Goal: Task Accomplishment & Management: Use online tool/utility

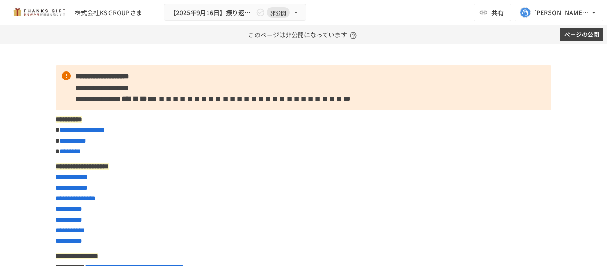
scroll to position [1269, 0]
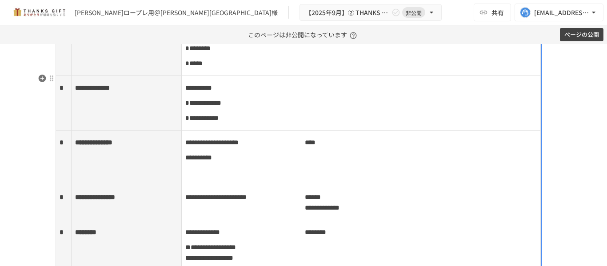
scroll to position [3833, 0]
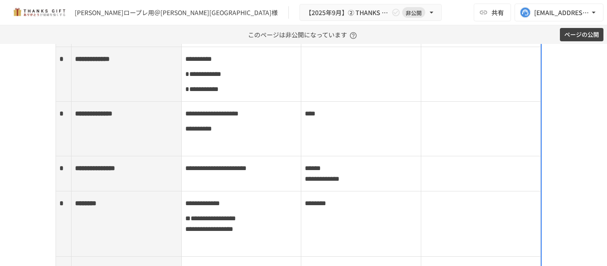
drag, startPoint x: 135, startPoint y: 94, endPoint x: 20, endPoint y: 115, distance: 116.5
click at [20, 115] on div "**********" at bounding box center [303, 155] width 607 height 222
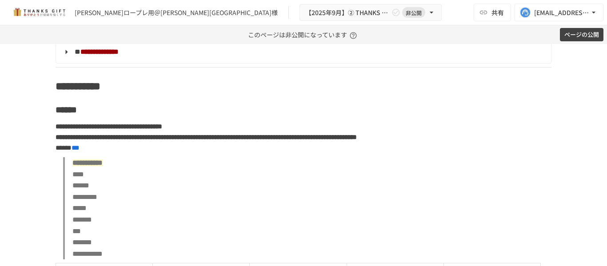
scroll to position [4096, 0]
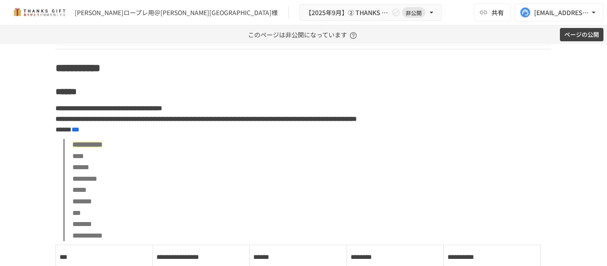
scroll to position [4104, 0]
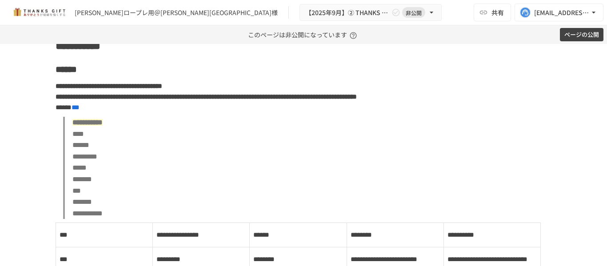
scroll to position [4113, 0]
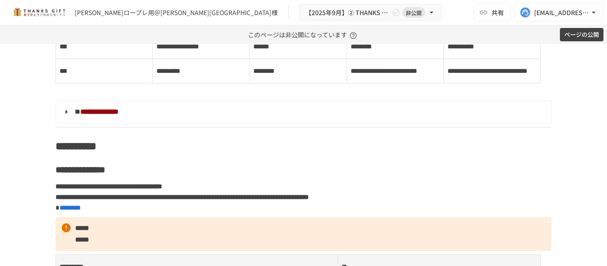
scroll to position [4309, 0]
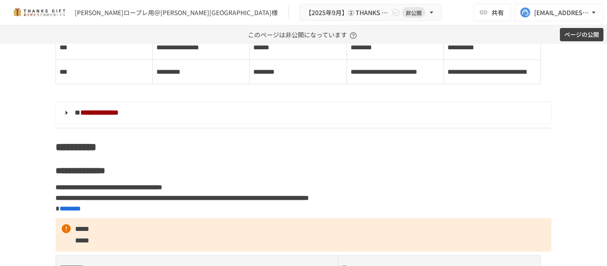
click at [25, 143] on div "**********" at bounding box center [303, 155] width 607 height 222
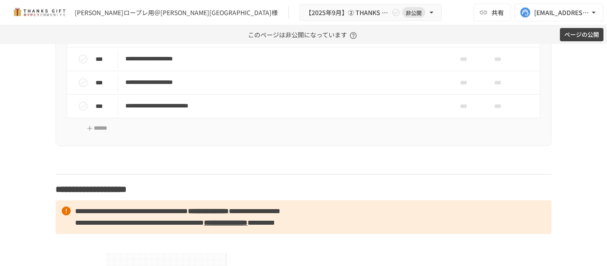
scroll to position [5282, 0]
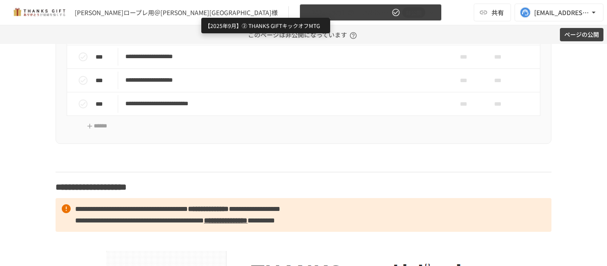
click at [305, 13] on span "【2025年9月】② THANKS GIFTキックオフMTG" at bounding box center [347, 12] width 84 height 11
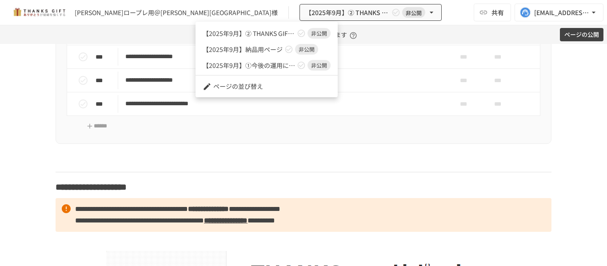
click at [38, 163] on div at bounding box center [303, 133] width 607 height 266
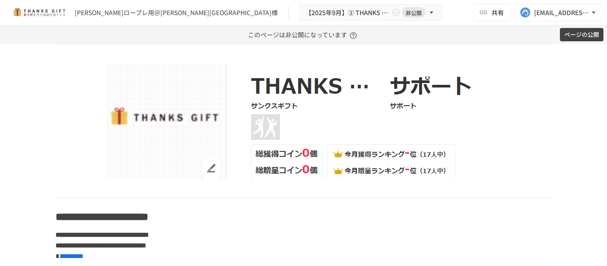
scroll to position [5469, 0]
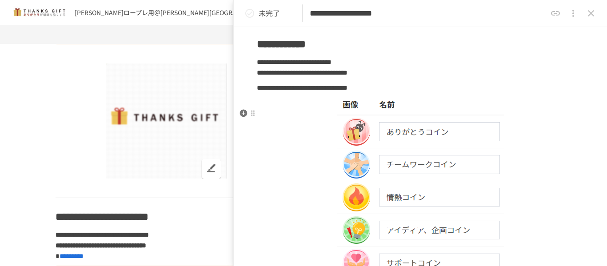
scroll to position [141, 0]
click at [593, 16] on icon "close drawer" at bounding box center [591, 13] width 11 height 11
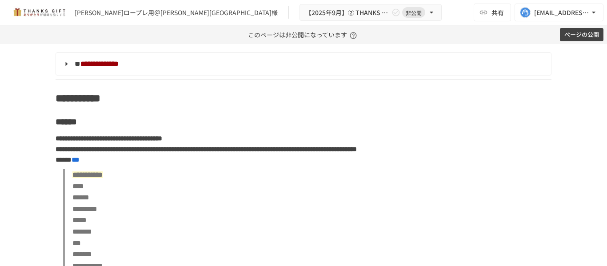
scroll to position [4072, 0]
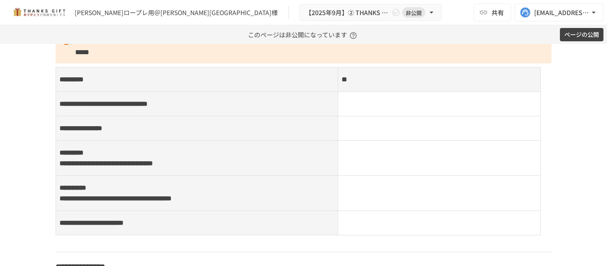
scroll to position [4496, 0]
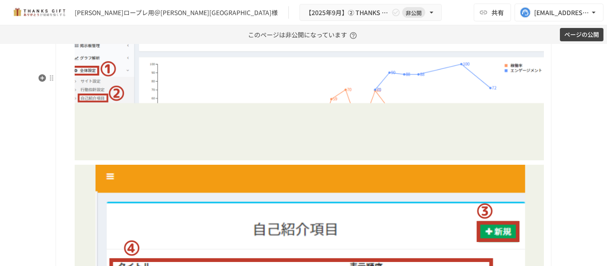
scroll to position [4550, 0]
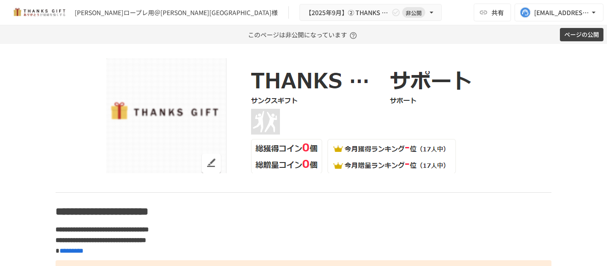
scroll to position [5475, 0]
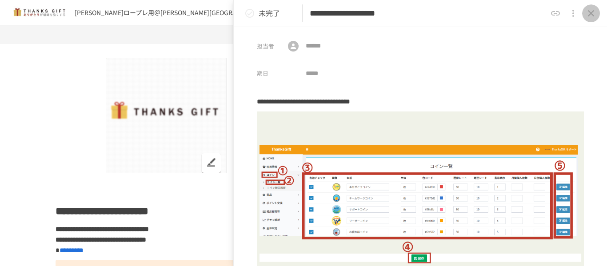
click at [593, 12] on icon "close drawer" at bounding box center [591, 13] width 6 height 6
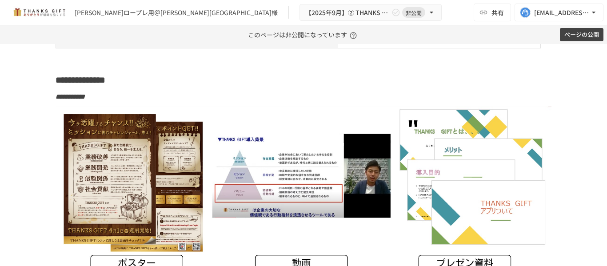
scroll to position [4685, 0]
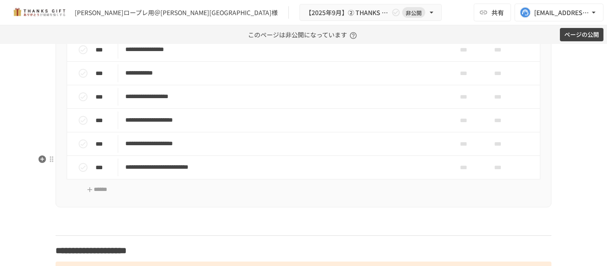
scroll to position [5246, 0]
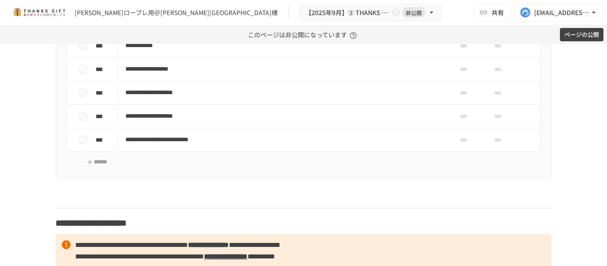
drag, startPoint x: 245, startPoint y: 16, endPoint x: 158, endPoint y: 13, distance: 86.7
click at [158, 13] on div "矢島ロープレ用＠塚田農場プラス様" at bounding box center [176, 12] width 203 height 9
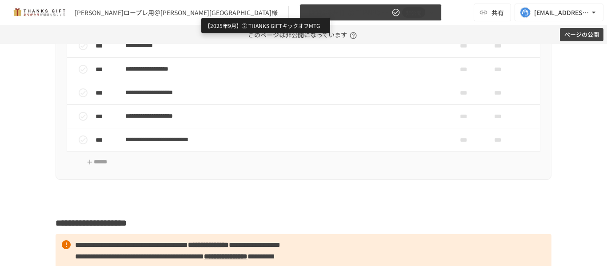
click at [305, 12] on span "【2025年9月】② THANKS GIFTキックオフMTG" at bounding box center [347, 12] width 84 height 11
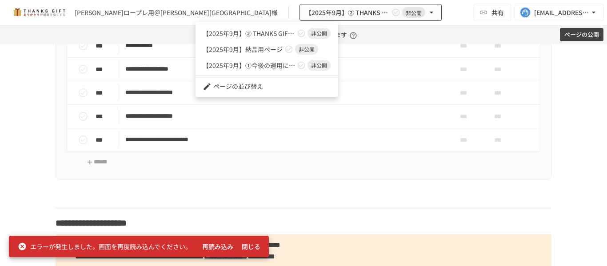
click at [20, 104] on div at bounding box center [303, 133] width 607 height 266
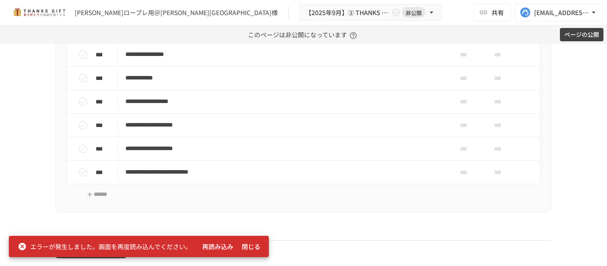
scroll to position [5213, 0]
click at [259, 248] on button "閉じる" at bounding box center [251, 247] width 28 height 16
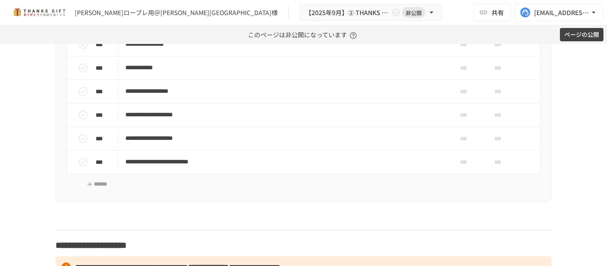
scroll to position [5224, 0]
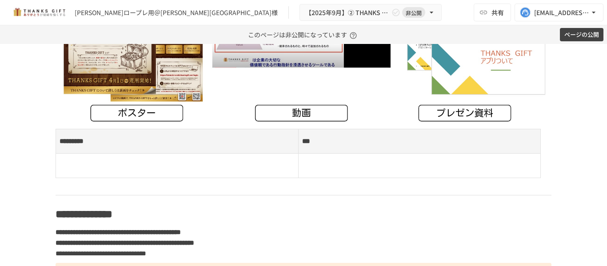
scroll to position [4664, 0]
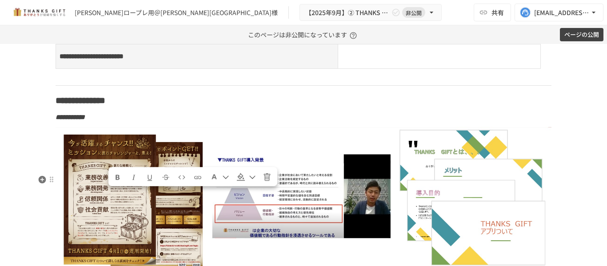
drag, startPoint x: 203, startPoint y: 196, endPoint x: 105, endPoint y: 195, distance: 97.4
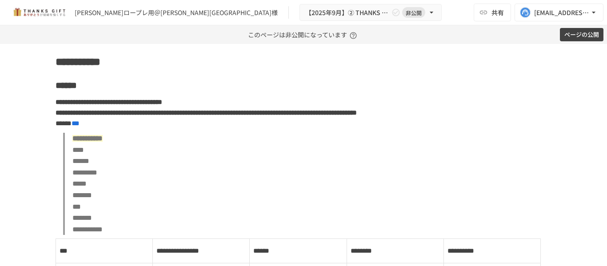
scroll to position [4105, 0]
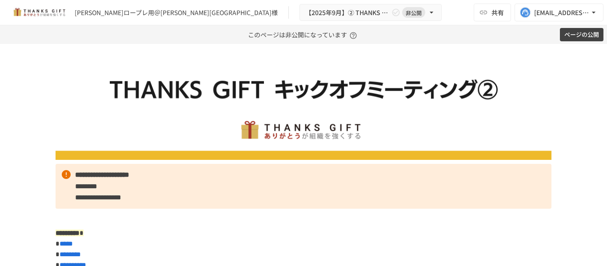
scroll to position [0, 0]
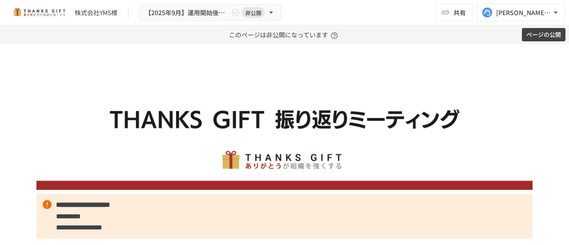
scroll to position [3724, 0]
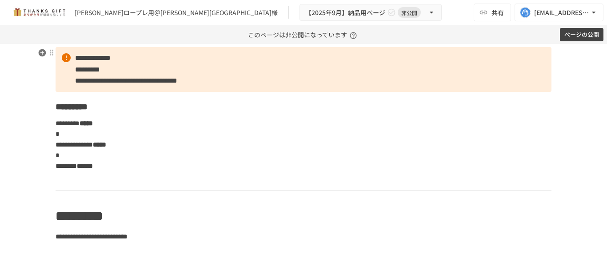
scroll to position [55, 0]
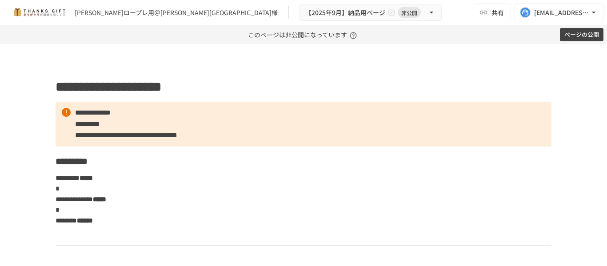
scroll to position [0, 0]
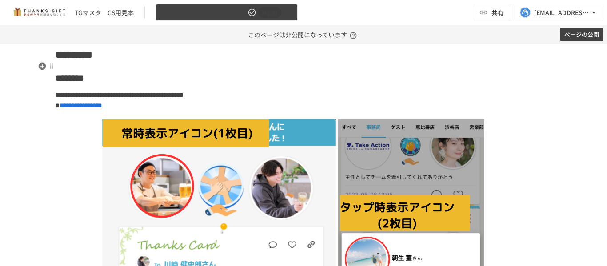
scroll to position [1526, 0]
